Goal: Information Seeking & Learning: Compare options

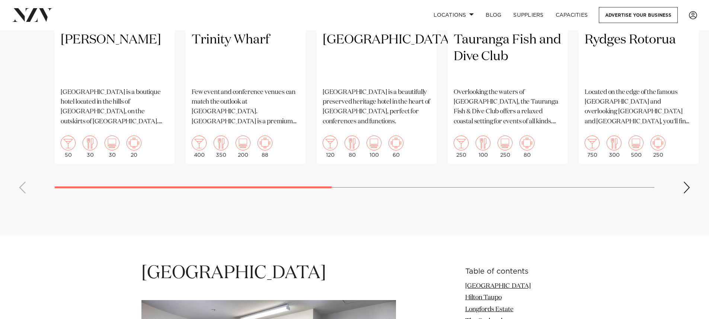
scroll to position [669, 0]
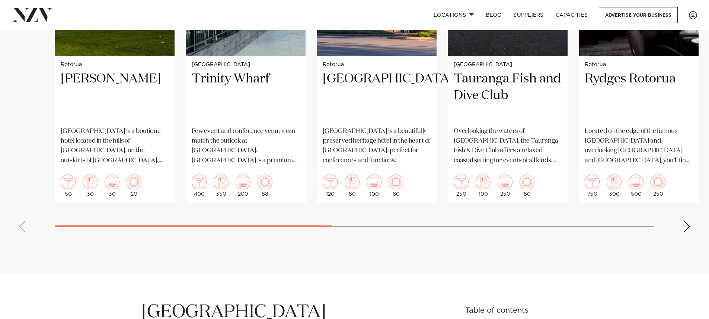
click at [688, 223] on div "Next slide" at bounding box center [686, 227] width 7 height 12
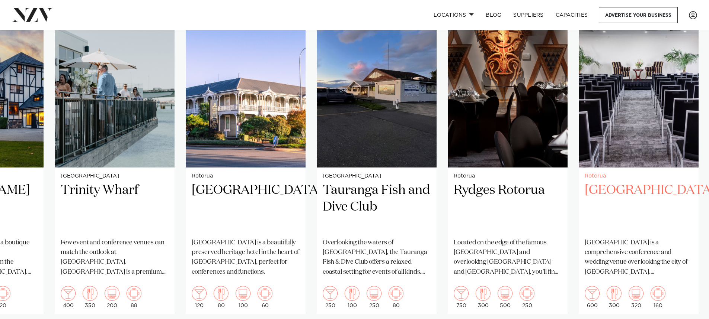
scroll to position [595, 0]
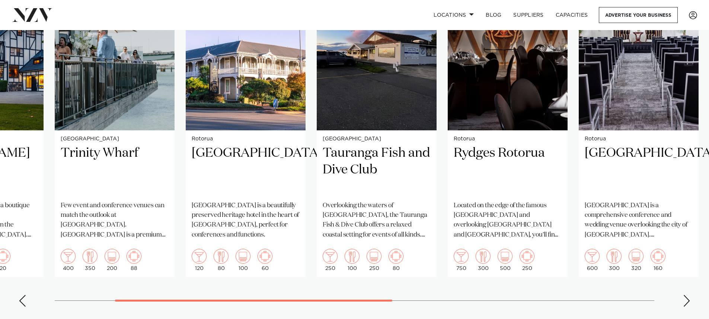
click at [688, 300] on div "Next slide" at bounding box center [686, 301] width 7 height 12
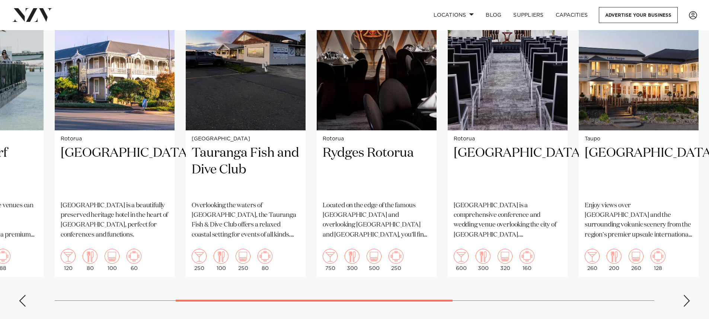
click at [688, 300] on div "Next slide" at bounding box center [686, 301] width 7 height 12
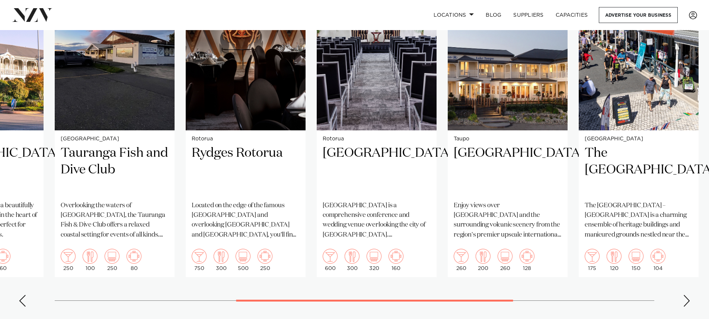
click at [688, 300] on div "Next slide" at bounding box center [686, 301] width 7 height 12
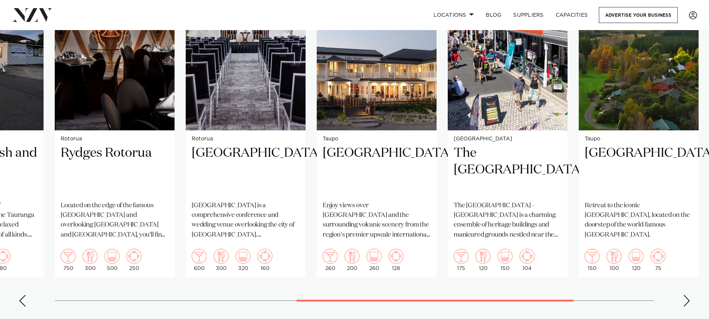
click at [688, 300] on div "Next slide" at bounding box center [686, 301] width 7 height 12
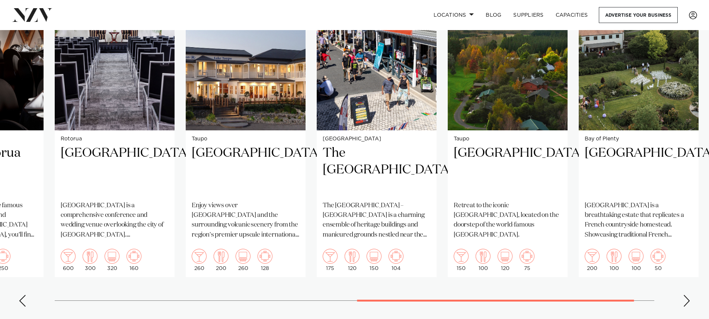
click at [688, 300] on div "Next slide" at bounding box center [686, 301] width 7 height 12
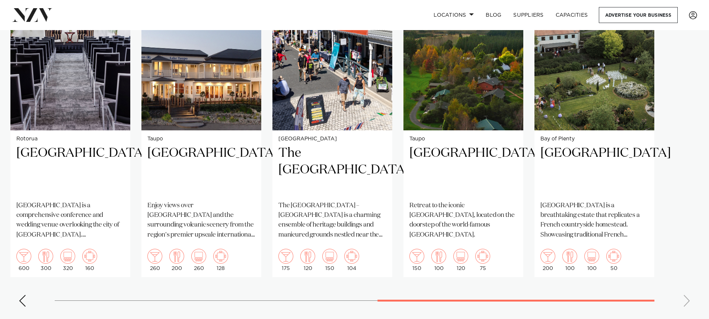
click at [688, 300] on swiper-container "Rotorua Hana Lodge Hana Lodge is a boutique hotel located in the hills of Hamur…" at bounding box center [354, 141] width 709 height 343
click at [657, 301] on swiper-container "Rotorua Hana Lodge Hana Lodge is a boutique hotel located in the hills of Hamur…" at bounding box center [354, 141] width 709 height 343
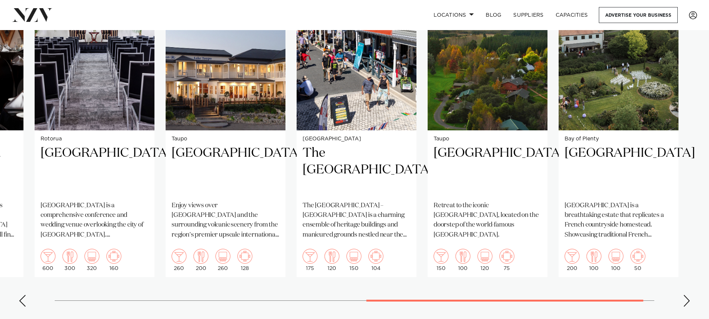
click at [515, 302] on div at bounding box center [504, 301] width 277 height 2
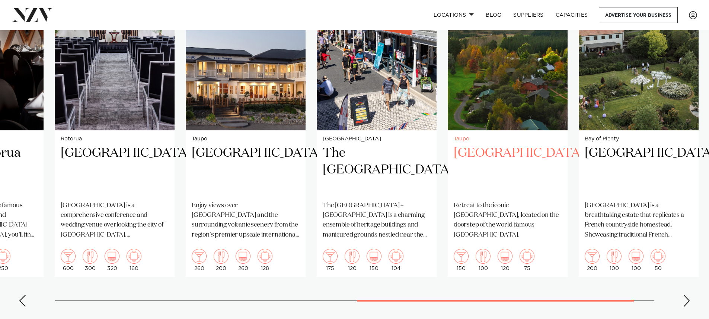
click at [514, 151] on h2 "Tongariro Lodge" at bounding box center [507, 170] width 108 height 50
click at [25, 301] on div "Previous slide" at bounding box center [22, 301] width 7 height 12
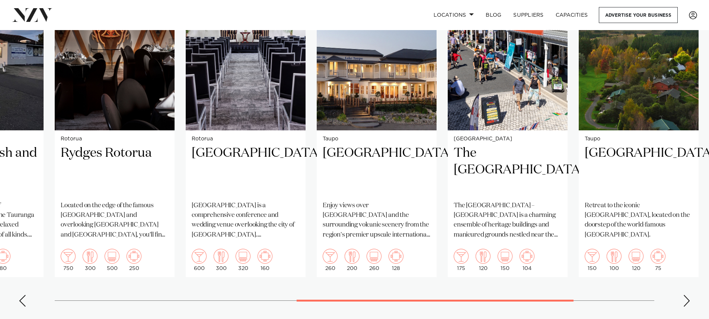
click at [25, 301] on div "Previous slide" at bounding box center [22, 301] width 7 height 12
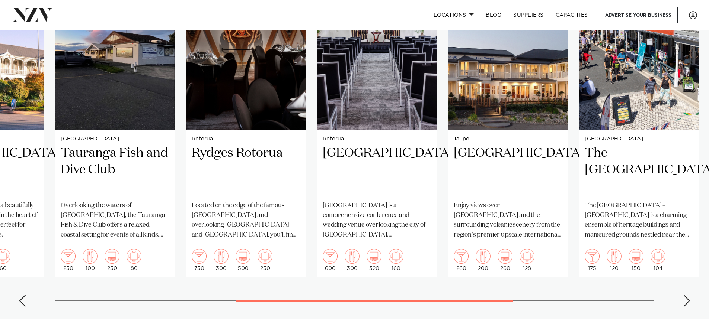
click at [25, 301] on div "Previous slide" at bounding box center [22, 301] width 7 height 12
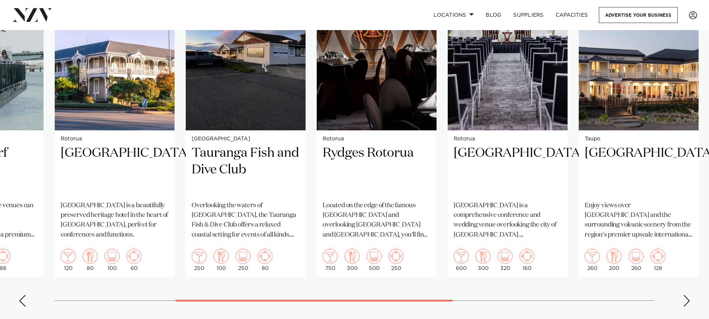
click at [25, 301] on div "Previous slide" at bounding box center [22, 301] width 7 height 12
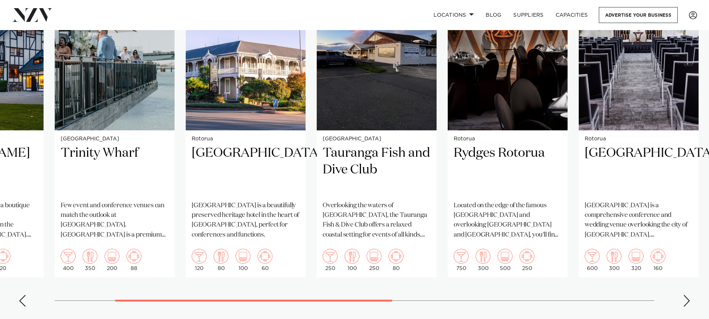
click at [25, 301] on div "Previous slide" at bounding box center [22, 301] width 7 height 12
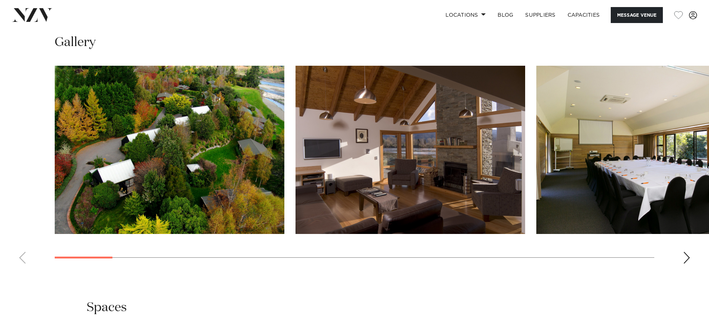
scroll to position [744, 0]
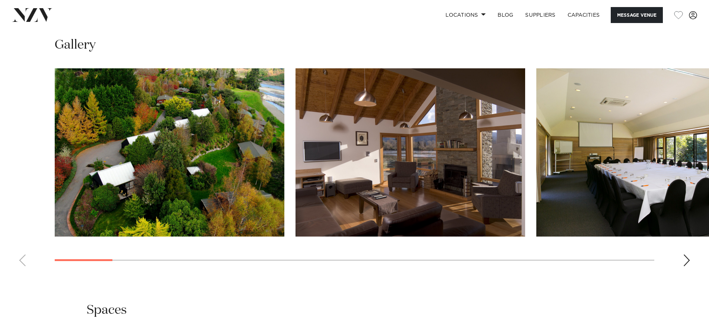
click at [683, 262] on div "Next slide" at bounding box center [686, 261] width 7 height 12
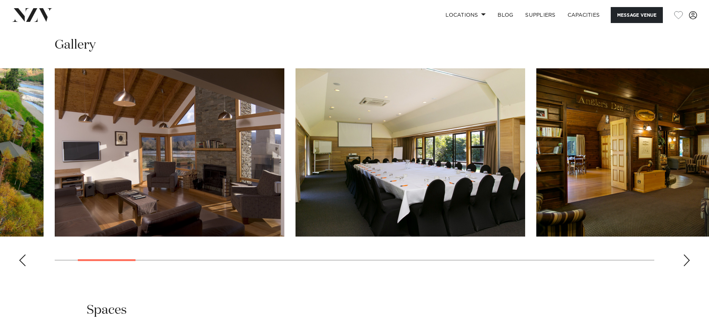
click at [683, 262] on div "Next slide" at bounding box center [686, 261] width 7 height 12
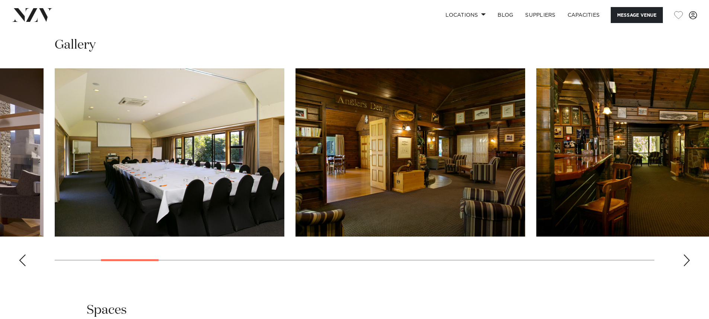
click at [683, 262] on div "Next slide" at bounding box center [686, 261] width 7 height 12
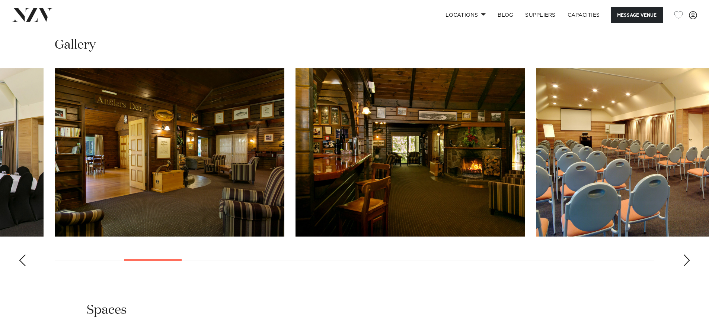
click at [683, 262] on div "Next slide" at bounding box center [686, 261] width 7 height 12
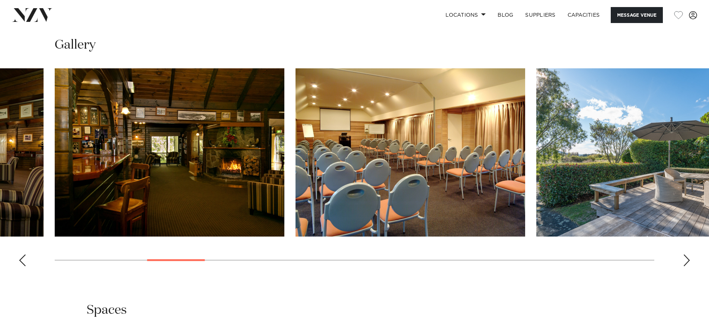
click at [683, 262] on div "Next slide" at bounding box center [686, 261] width 7 height 12
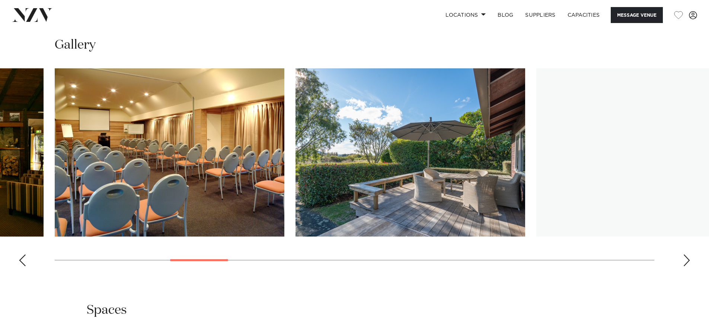
click at [683, 262] on div "Next slide" at bounding box center [686, 261] width 7 height 12
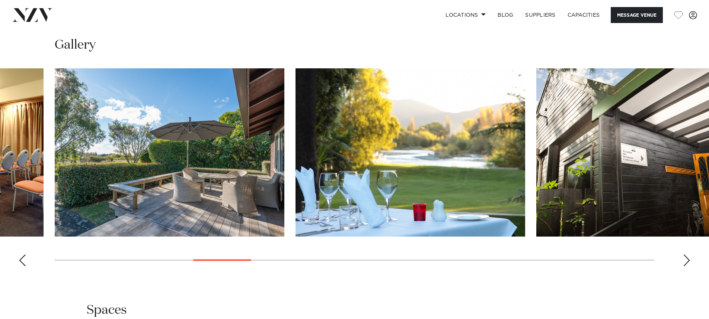
click at [683, 262] on div "Next slide" at bounding box center [686, 261] width 7 height 12
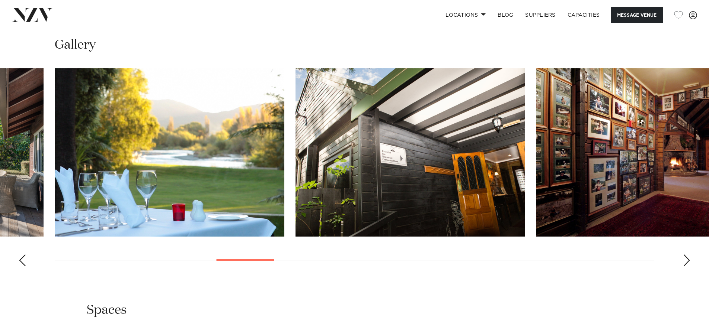
click at [683, 262] on div "Next slide" at bounding box center [686, 261] width 7 height 12
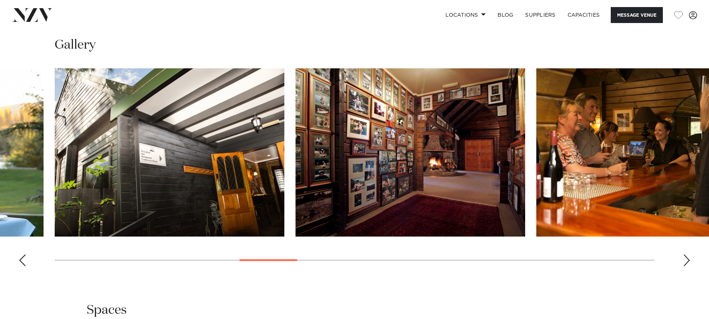
click at [683, 262] on div "Next slide" at bounding box center [686, 261] width 7 height 12
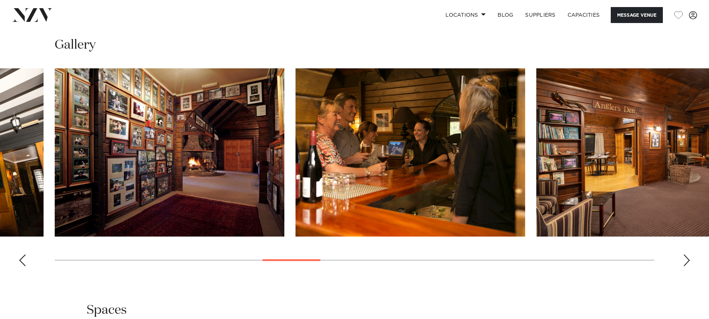
click at [683, 262] on div "Next slide" at bounding box center [686, 261] width 7 height 12
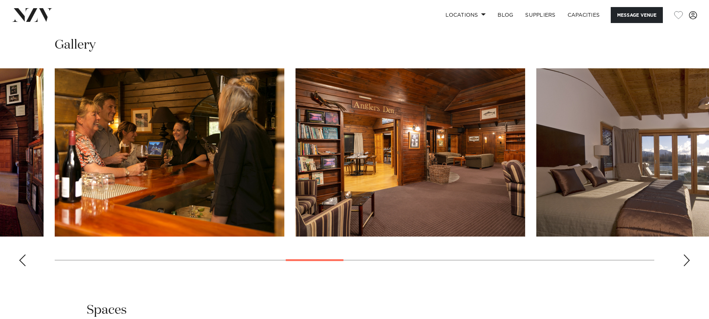
click at [683, 262] on div "Next slide" at bounding box center [686, 261] width 7 height 12
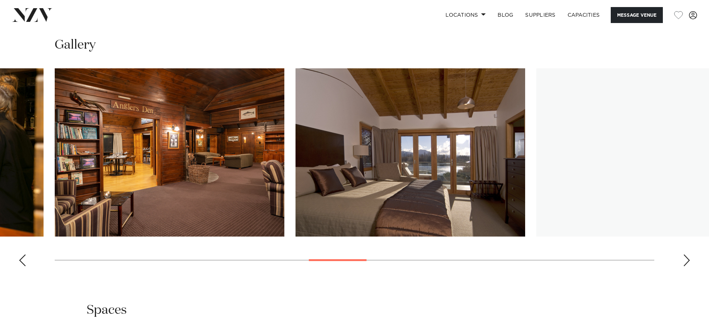
click at [683, 262] on div "Next slide" at bounding box center [686, 261] width 7 height 12
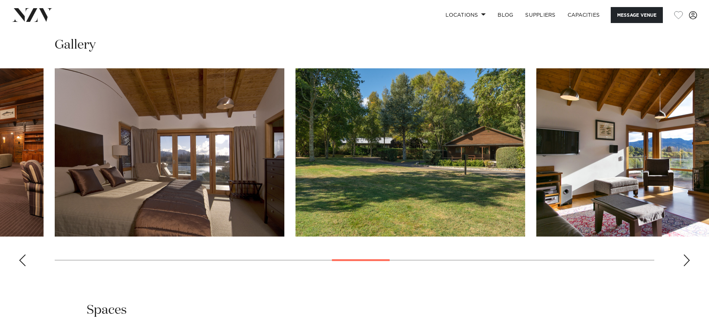
click at [683, 262] on div "Next slide" at bounding box center [686, 261] width 7 height 12
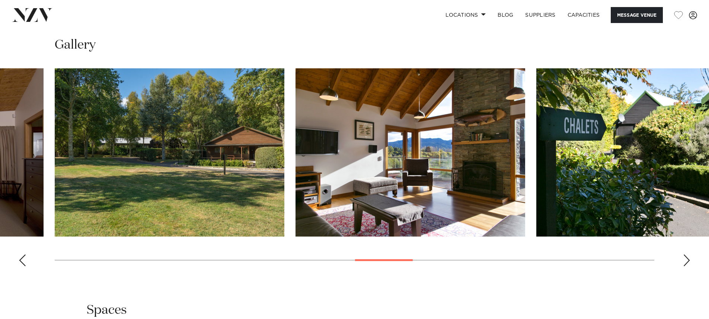
click at [683, 262] on div "Next slide" at bounding box center [686, 261] width 7 height 12
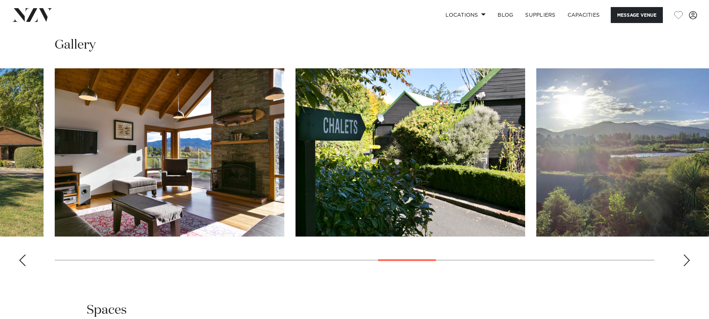
click at [683, 262] on div "Next slide" at bounding box center [686, 261] width 7 height 12
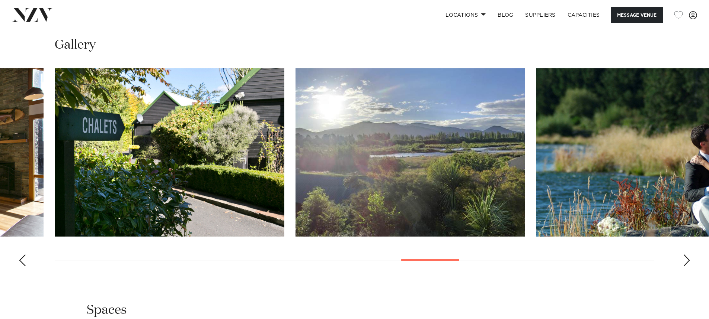
click at [683, 262] on div "Next slide" at bounding box center [686, 261] width 7 height 12
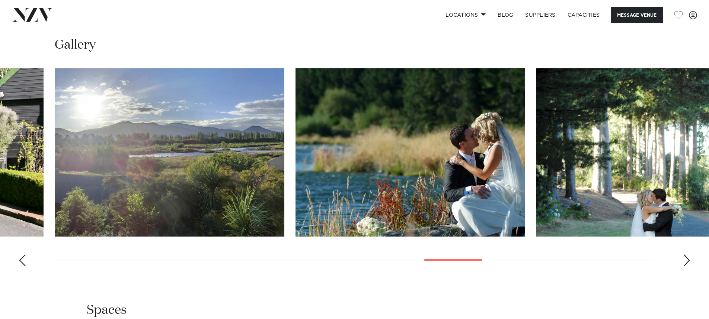
click at [683, 262] on div "Next slide" at bounding box center [686, 261] width 7 height 12
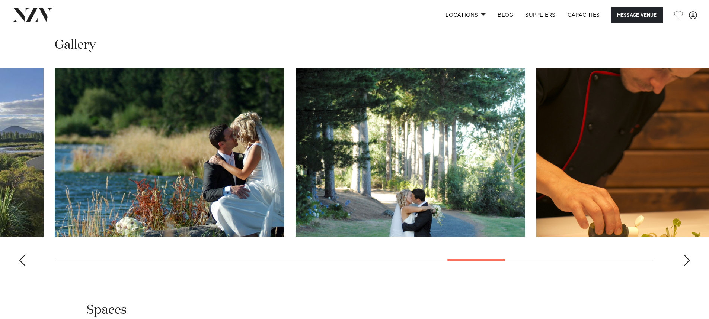
click at [683, 262] on div "Next slide" at bounding box center [686, 261] width 7 height 12
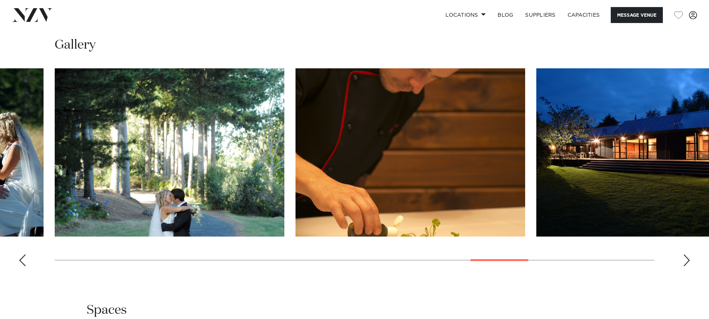
click at [683, 262] on div "Next slide" at bounding box center [686, 261] width 7 height 12
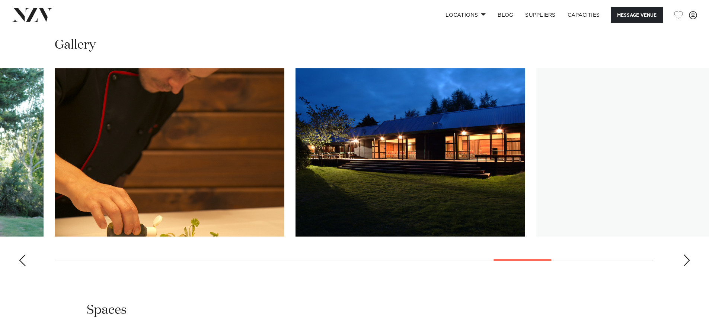
click at [683, 262] on div "Next slide" at bounding box center [686, 261] width 7 height 12
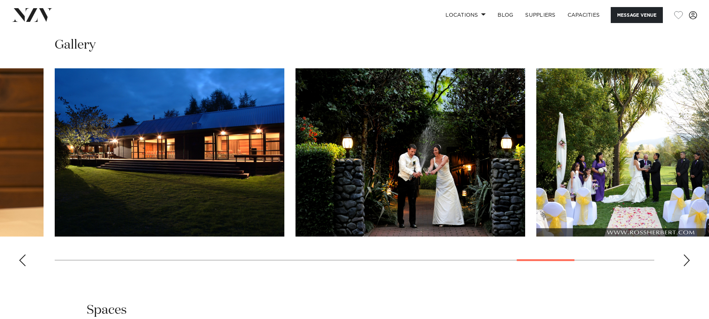
click at [683, 262] on div "Next slide" at bounding box center [686, 261] width 7 height 12
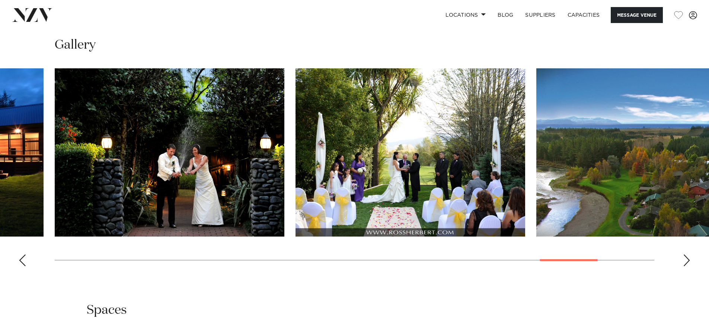
click at [683, 262] on div "Next slide" at bounding box center [686, 261] width 7 height 12
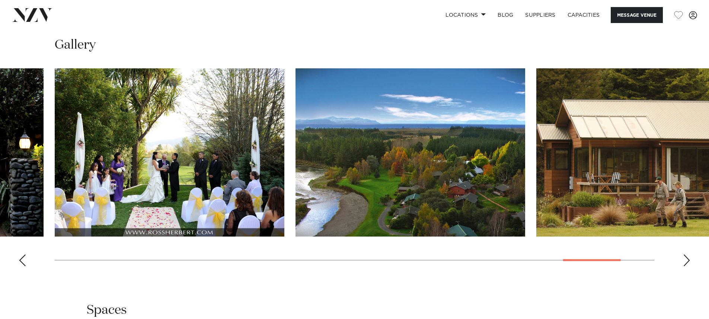
click at [683, 262] on div "Next slide" at bounding box center [686, 261] width 7 height 12
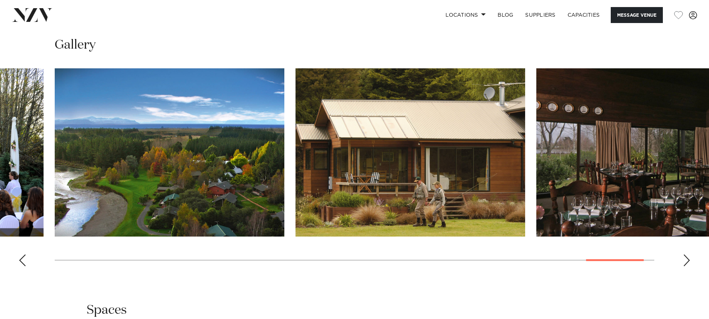
click at [683, 262] on div "Next slide" at bounding box center [686, 261] width 7 height 12
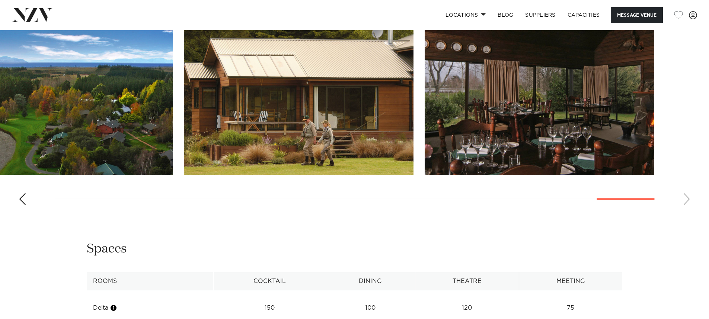
scroll to position [818, 0]
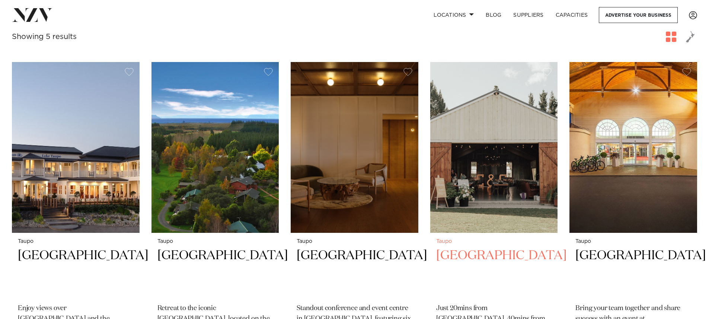
scroll to position [260, 0]
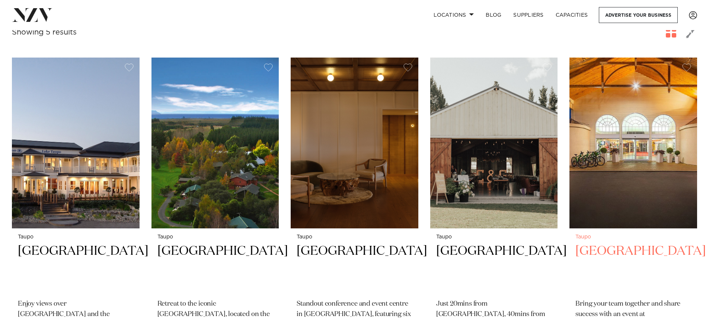
click at [607, 253] on h2 "Wairakei Resort" at bounding box center [633, 268] width 116 height 50
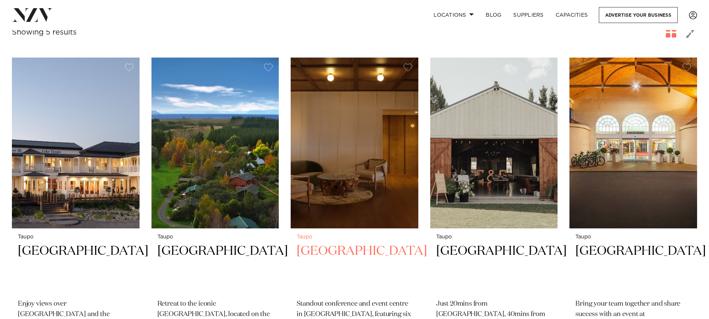
click at [344, 251] on h2 "[GEOGRAPHIC_DATA]" at bounding box center [354, 268] width 116 height 50
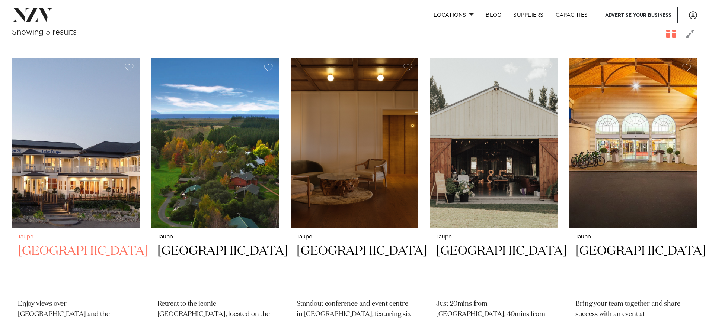
click at [104, 253] on h2 "[GEOGRAPHIC_DATA]" at bounding box center [76, 268] width 116 height 50
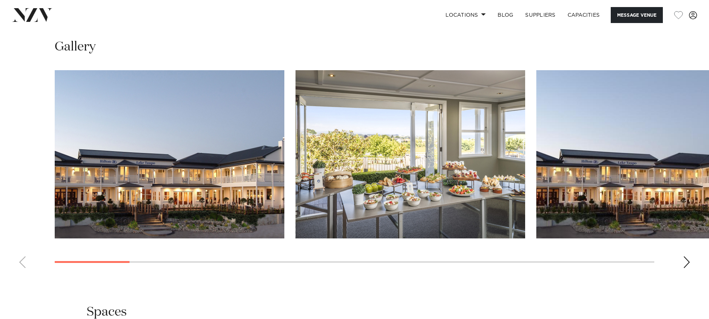
scroll to position [781, 0]
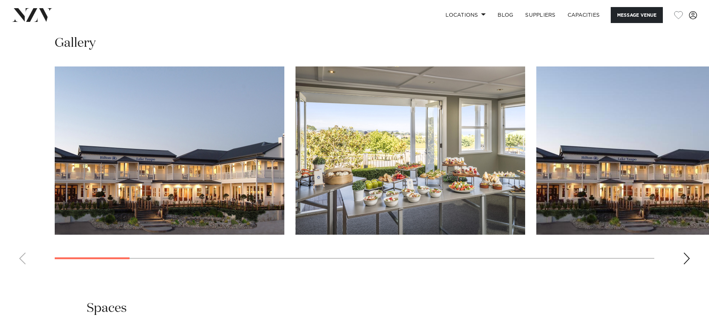
click at [684, 258] on div "Next slide" at bounding box center [686, 259] width 7 height 12
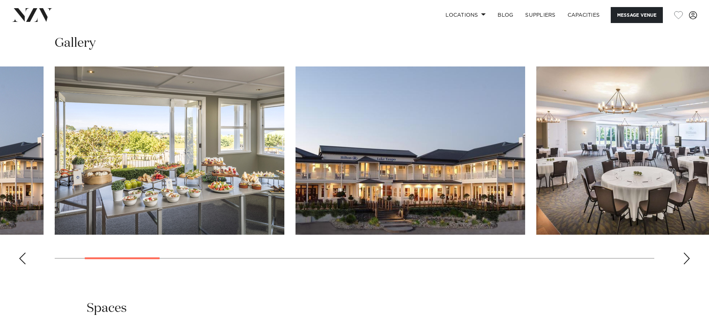
click at [684, 258] on div "Next slide" at bounding box center [686, 259] width 7 height 12
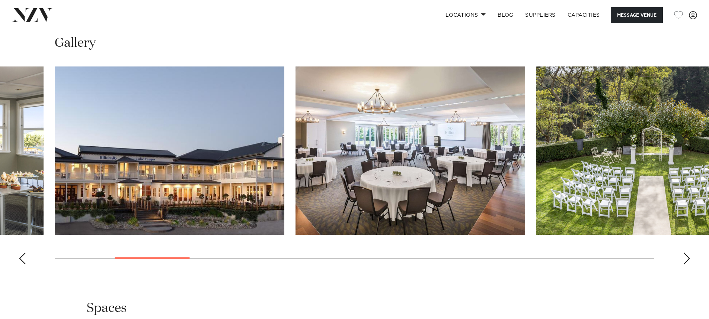
click at [684, 258] on div "Next slide" at bounding box center [686, 259] width 7 height 12
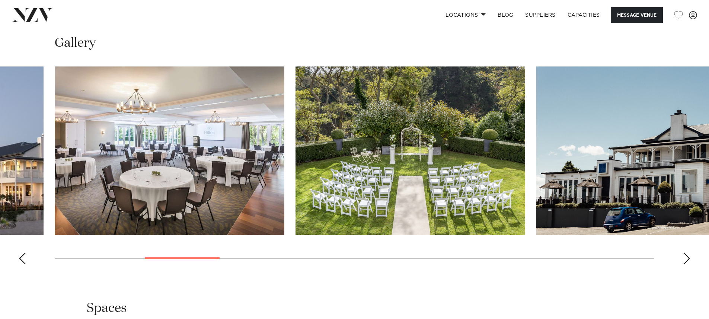
click at [684, 258] on div "Next slide" at bounding box center [686, 259] width 7 height 12
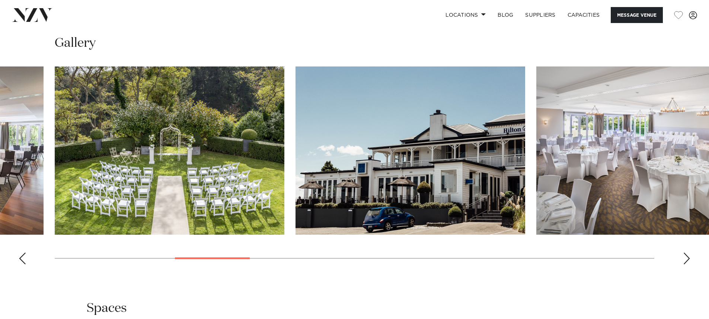
click at [684, 258] on div "Next slide" at bounding box center [686, 259] width 7 height 12
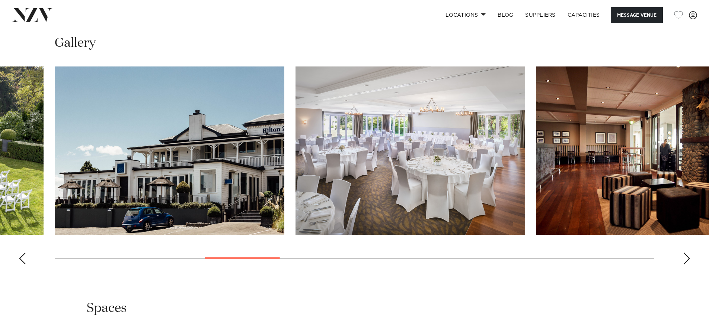
click at [684, 258] on div "Next slide" at bounding box center [686, 259] width 7 height 12
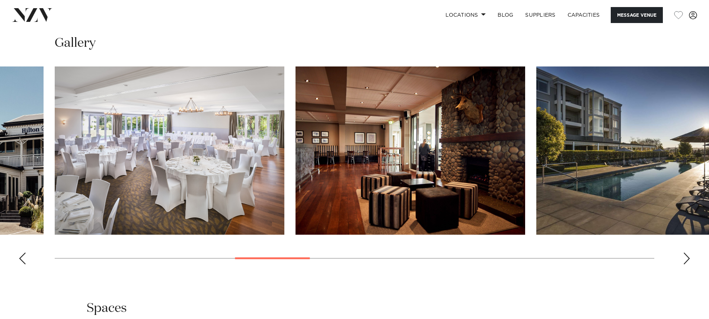
click at [684, 258] on div "Next slide" at bounding box center [686, 259] width 7 height 12
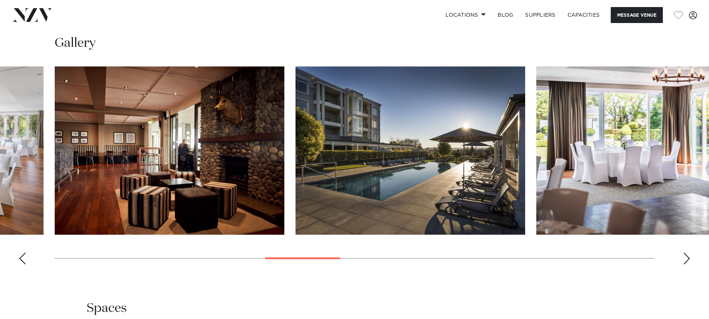
click at [684, 258] on div "Next slide" at bounding box center [686, 259] width 7 height 12
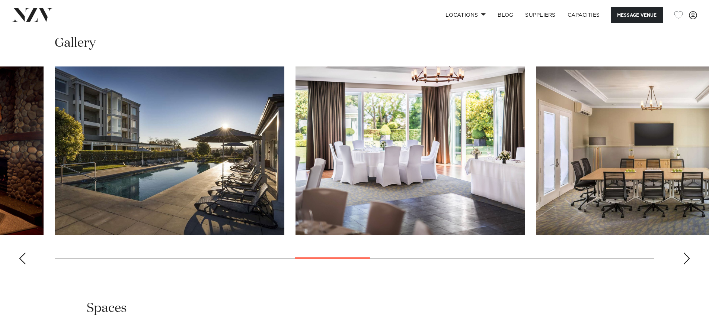
click at [684, 258] on div "Next slide" at bounding box center [686, 259] width 7 height 12
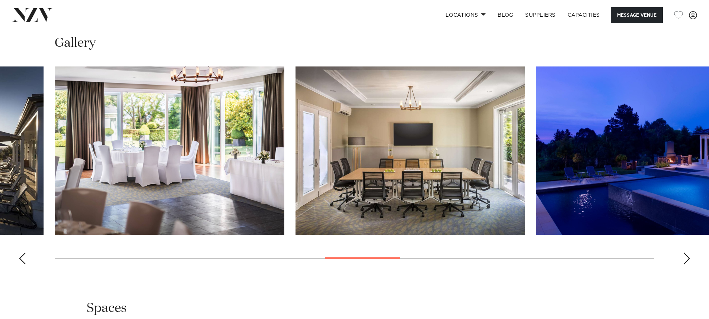
click at [684, 258] on div "Next slide" at bounding box center [686, 259] width 7 height 12
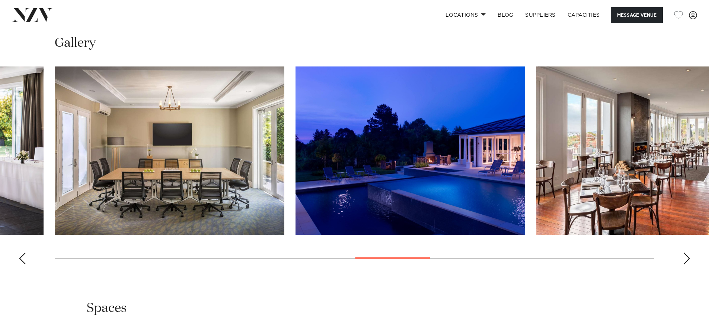
click at [684, 258] on div "Next slide" at bounding box center [686, 259] width 7 height 12
